Goal: Find specific page/section: Find specific page/section

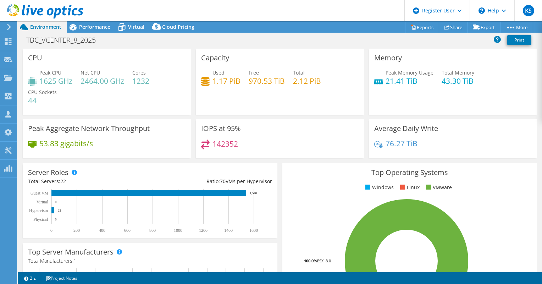
select select "USD"
click at [95, 32] on div "Performance" at bounding box center [91, 26] width 49 height 11
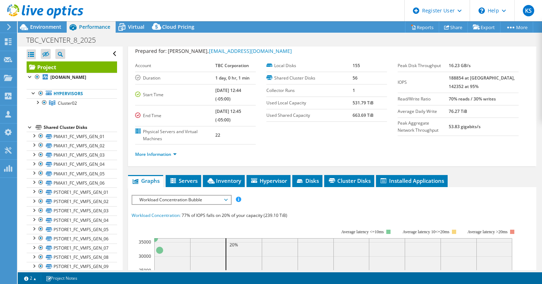
scroll to position [20, 0]
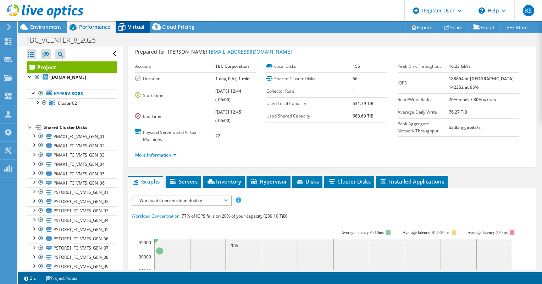
click at [138, 25] on span "Virtual" at bounding box center [136, 26] width 16 height 7
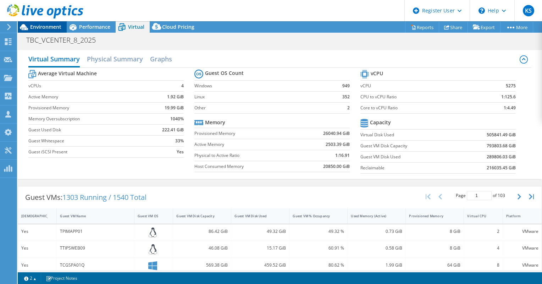
click at [44, 26] on span "Environment" at bounding box center [45, 26] width 31 height 7
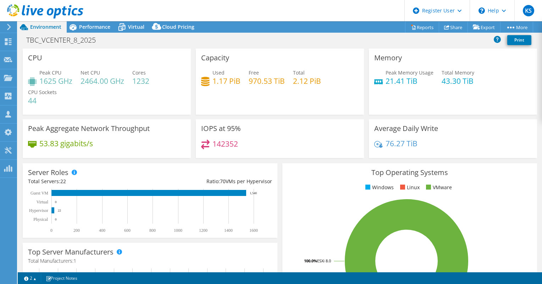
click at [337, 58] on div "Capacity Used 1.17 PiB Free 970.53 TiB Total 2.12 PiB" at bounding box center [280, 82] width 168 height 66
click at [296, 43] on div "TBC_VCENTER_8_2025 Print" at bounding box center [280, 39] width 524 height 13
click at [94, 30] on span "Performance" at bounding box center [94, 26] width 31 height 7
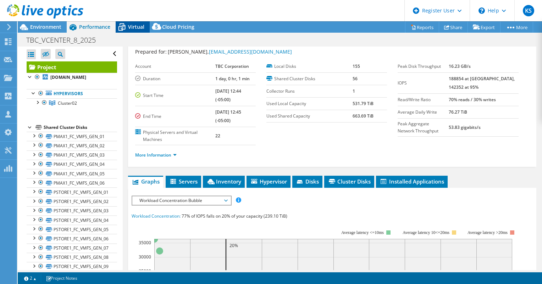
click at [130, 25] on span "Virtual" at bounding box center [136, 26] width 16 height 7
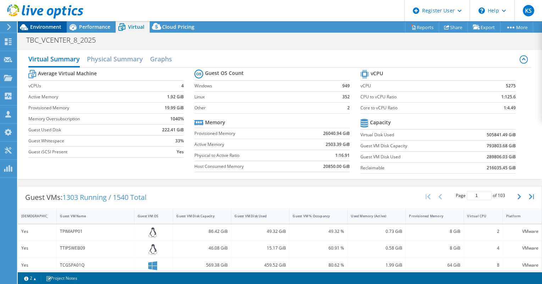
click at [51, 24] on span "Environment" at bounding box center [45, 26] width 31 height 7
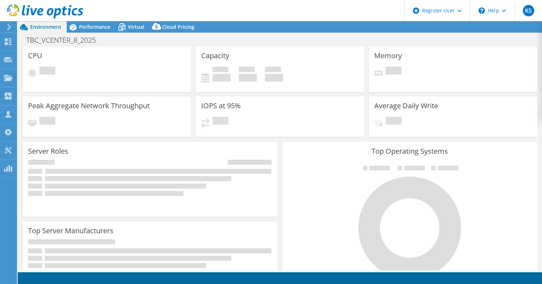
select select "USD"
